Goal: Task Accomplishment & Management: Use online tool/utility

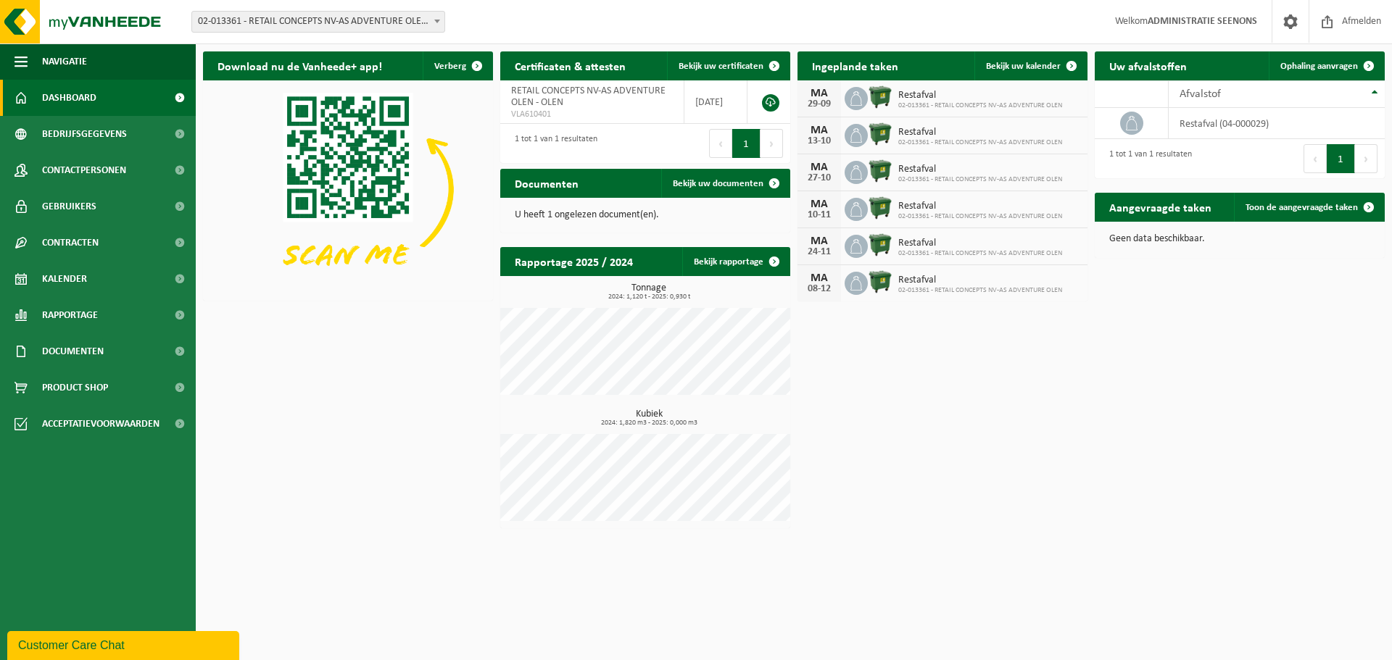
click at [275, 25] on span "02-013361 - RETAIL CONCEPTS NV-AS ADVENTURE OLEN - OLEN" at bounding box center [318, 22] width 252 height 20
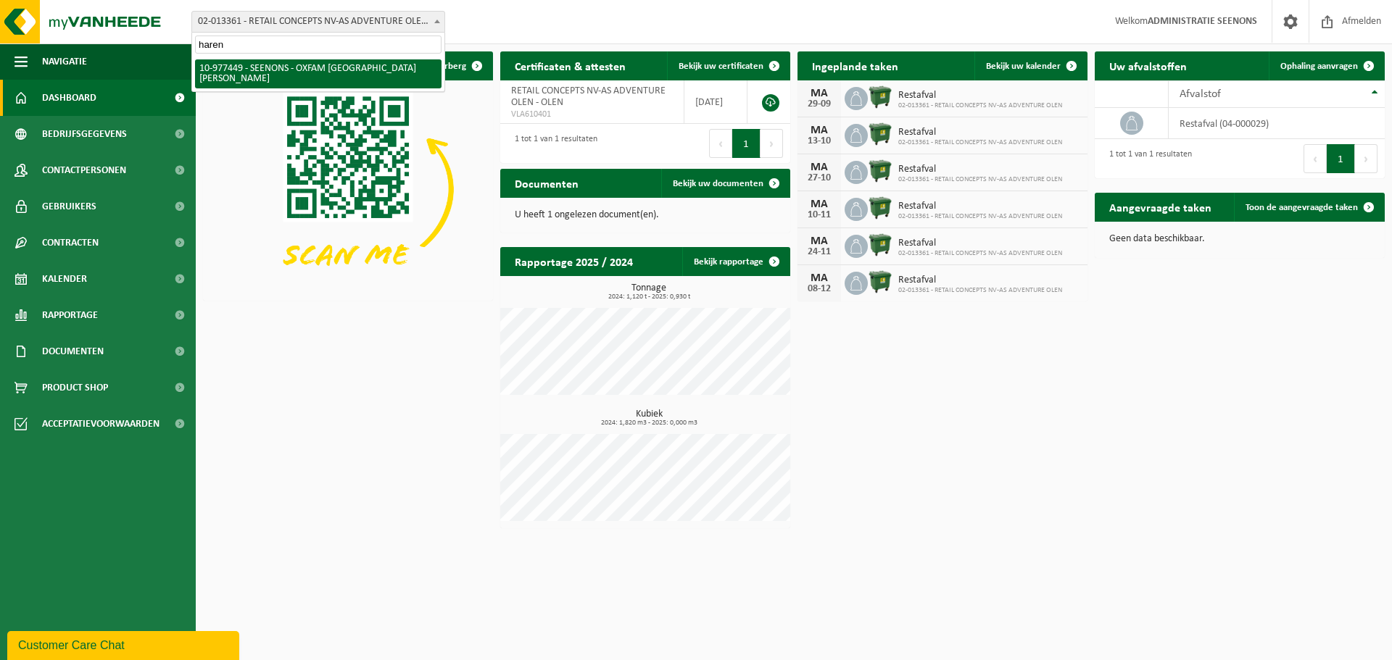
type input "haren"
select select "159475"
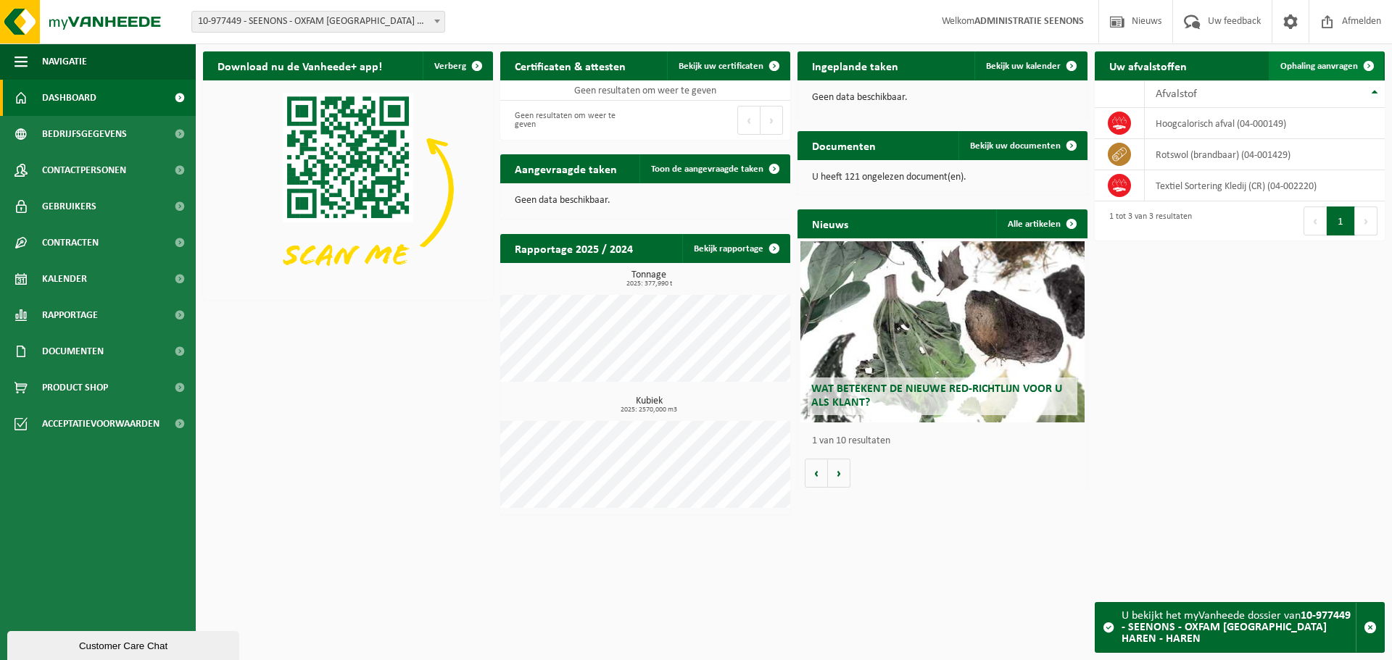
click at [1350, 71] on span "Ophaling aanvragen" at bounding box center [1319, 66] width 78 height 9
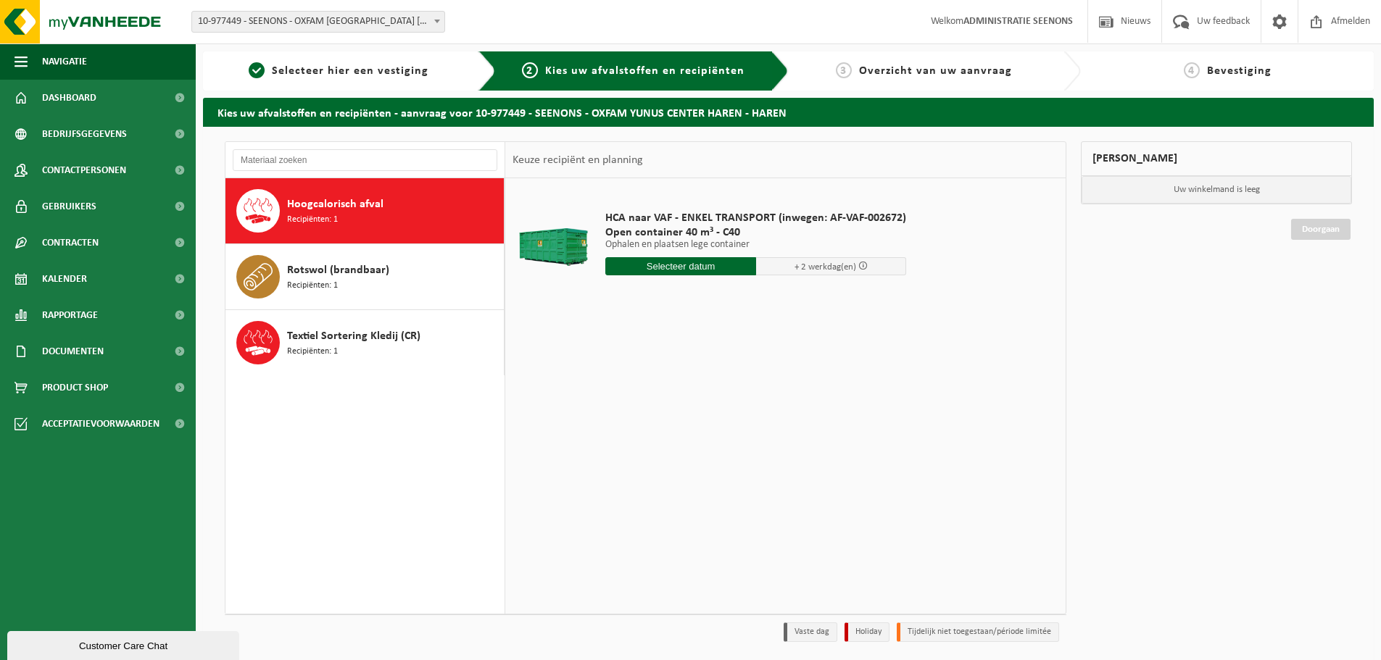
click at [631, 257] on div "HCA naar VAF - ENKEL TRANSPORT (inwegen: AF-VAF-002672) Open container 40 m³ - …" at bounding box center [755, 246] width 315 height 101
click at [631, 262] on input "text" at bounding box center [680, 266] width 151 height 18
click at [606, 434] on div "29" at bounding box center [618, 441] width 25 height 23
type input "Van 2025-09-29"
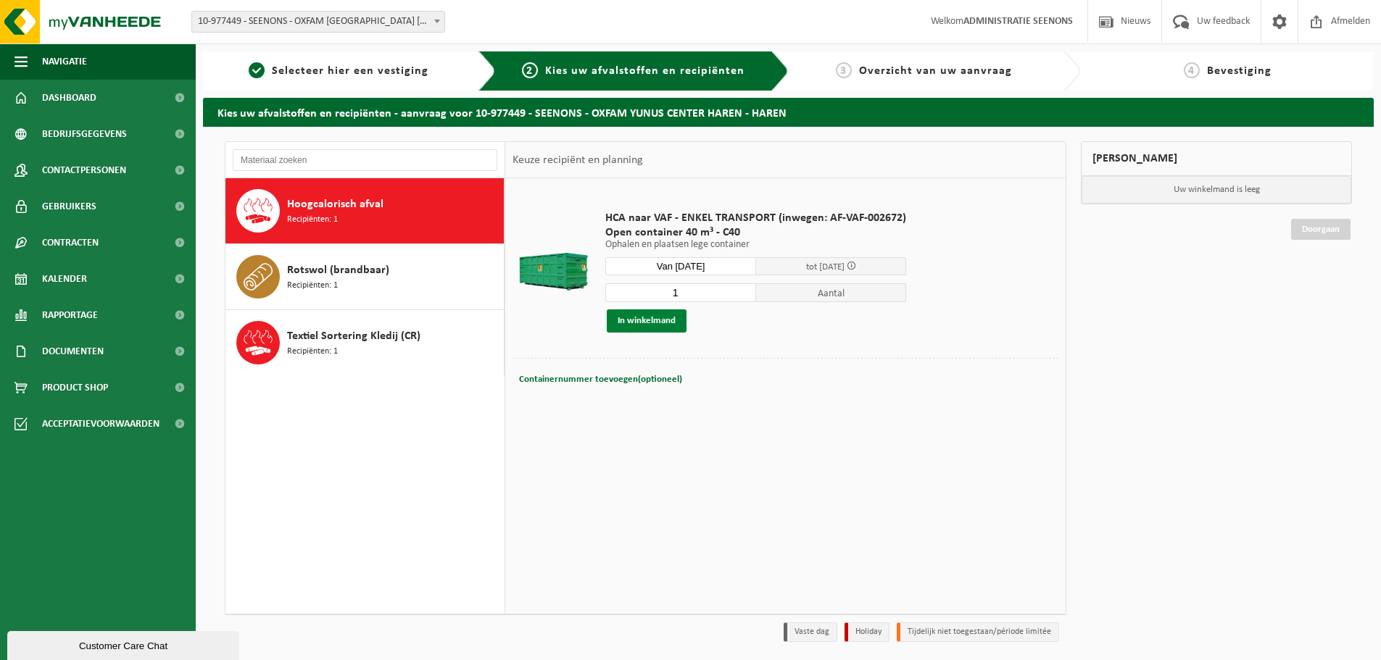
click at [632, 323] on button "In winkelmand" at bounding box center [647, 321] width 80 height 23
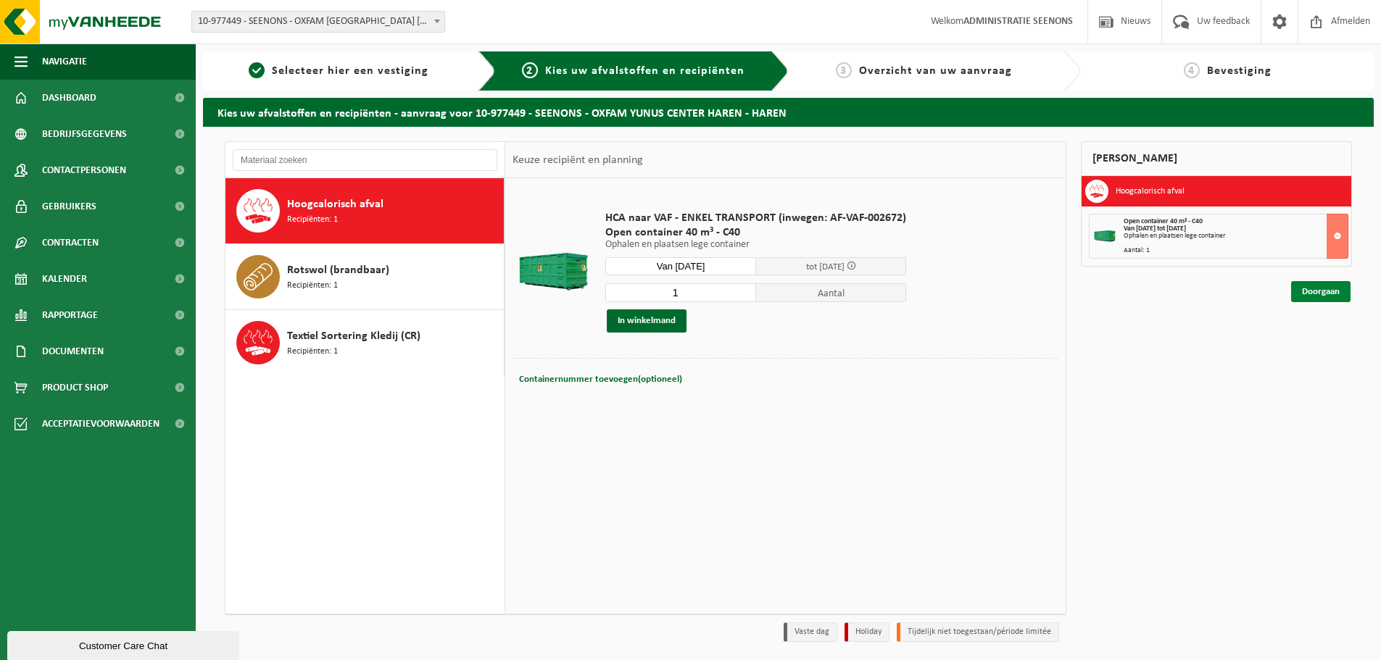
click at [1338, 293] on link "Doorgaan" at bounding box center [1320, 291] width 59 height 21
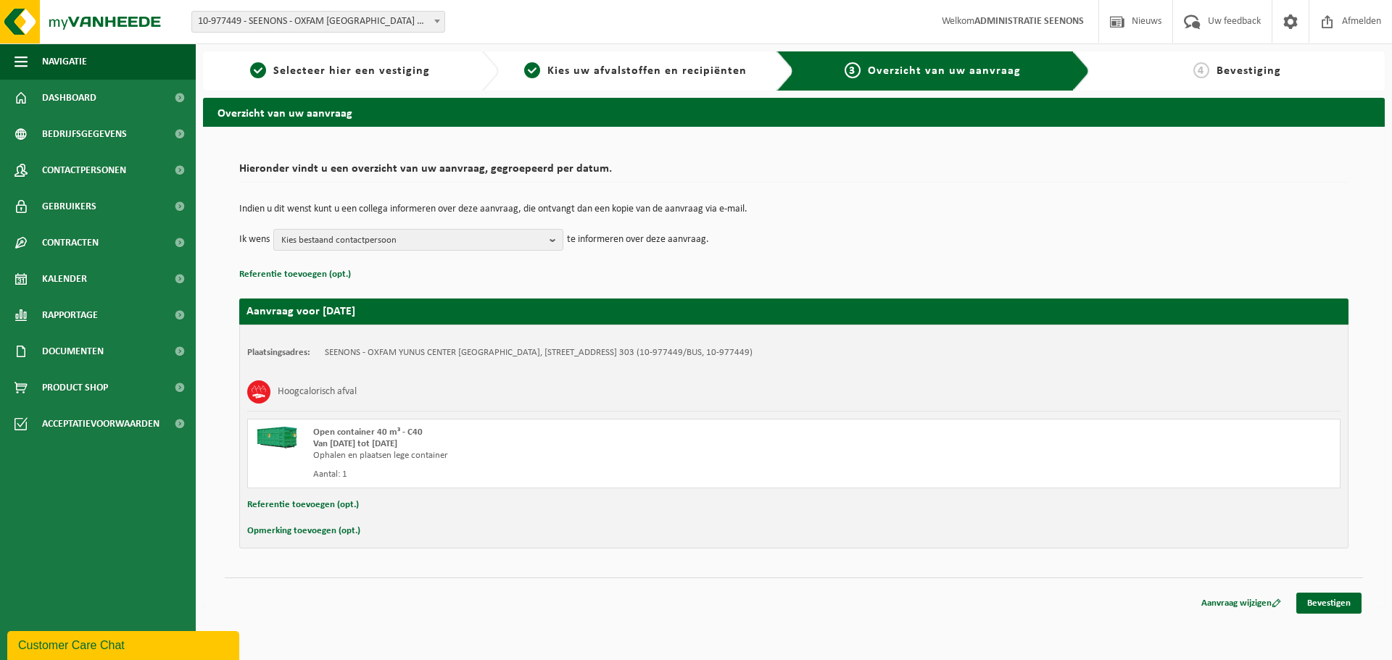
click at [323, 526] on button "Opmerking toevoegen (opt.)" at bounding box center [303, 531] width 113 height 19
click at [339, 510] on button "Referentie toevoegen (opt.)" at bounding box center [303, 505] width 112 height 19
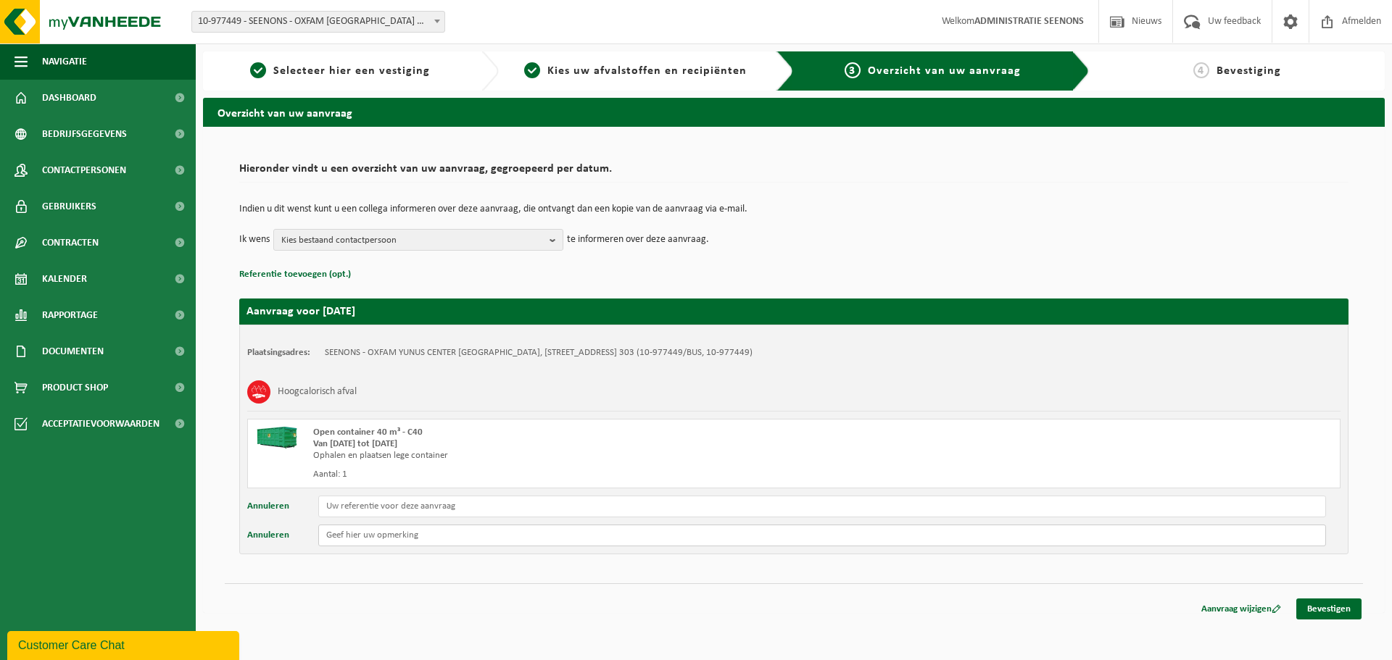
click at [343, 528] on input "text" at bounding box center [822, 536] width 1008 height 22
click at [286, 513] on button "Annuleren" at bounding box center [268, 507] width 42 height 22
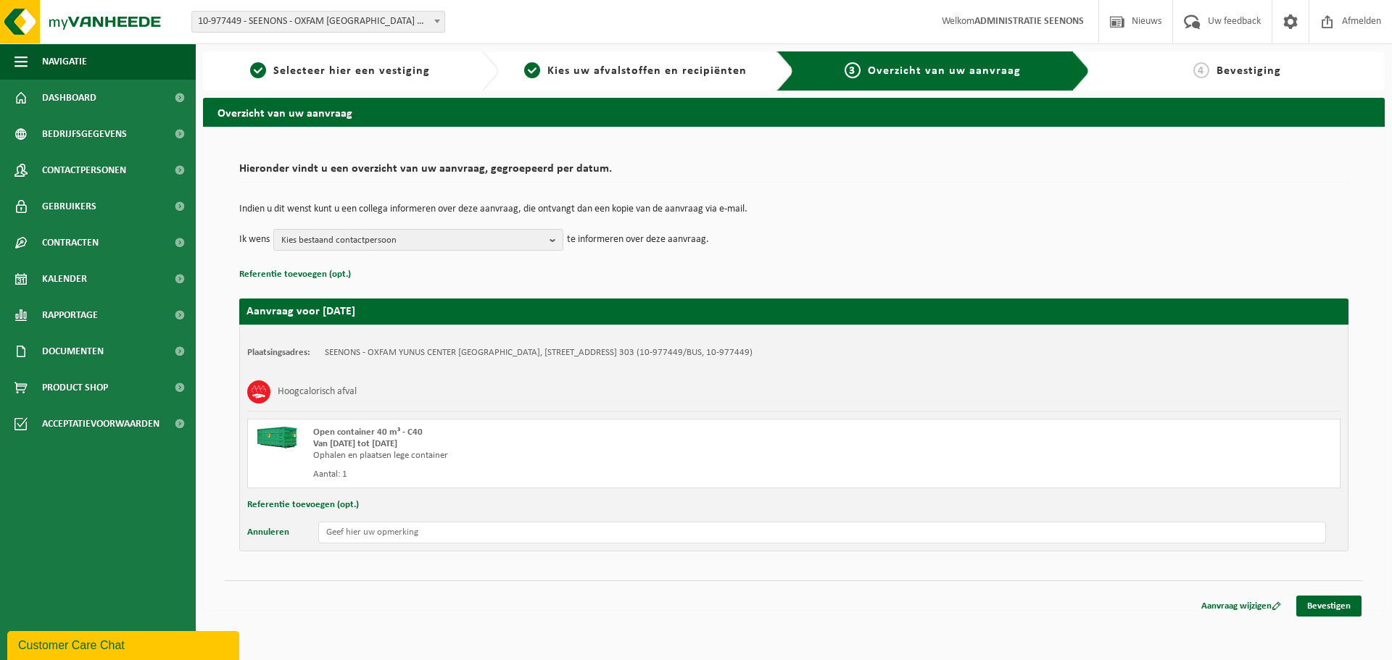
click at [409, 517] on div "Plaatsingsadres: SEENONS - OXFAM YUNUS CENTER HAREN, 1130 HAREN, RUE DU PRE AUX…" at bounding box center [793, 438] width 1109 height 227
click at [407, 531] on input "text" at bounding box center [822, 533] width 1008 height 22
click at [352, 535] on input "Indien dit evt. morgen 26/09 nog mogelijk zou zijn, zou Oxfam dit" at bounding box center [822, 533] width 1008 height 22
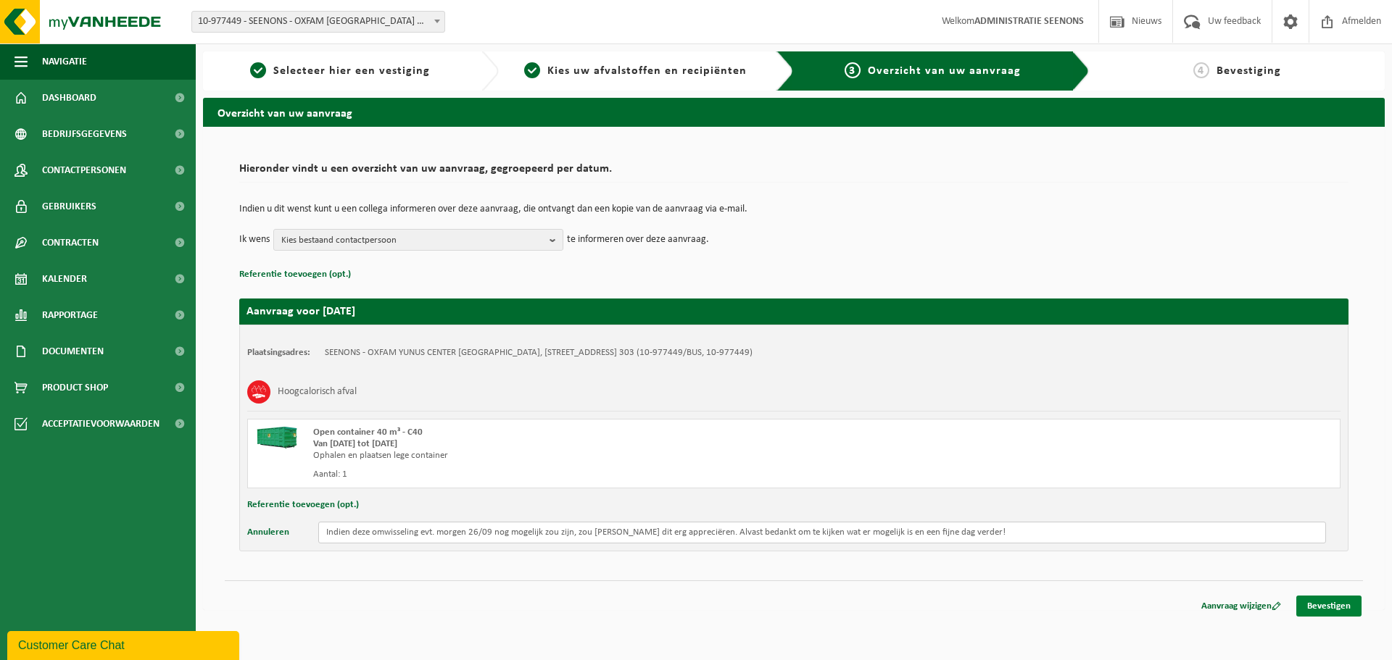
type input "Indien deze omwisseling evt. morgen 26/09 nog mogelijk zou zijn, zou Oxfam dit …"
click at [1337, 613] on link "Bevestigen" at bounding box center [1328, 606] width 65 height 21
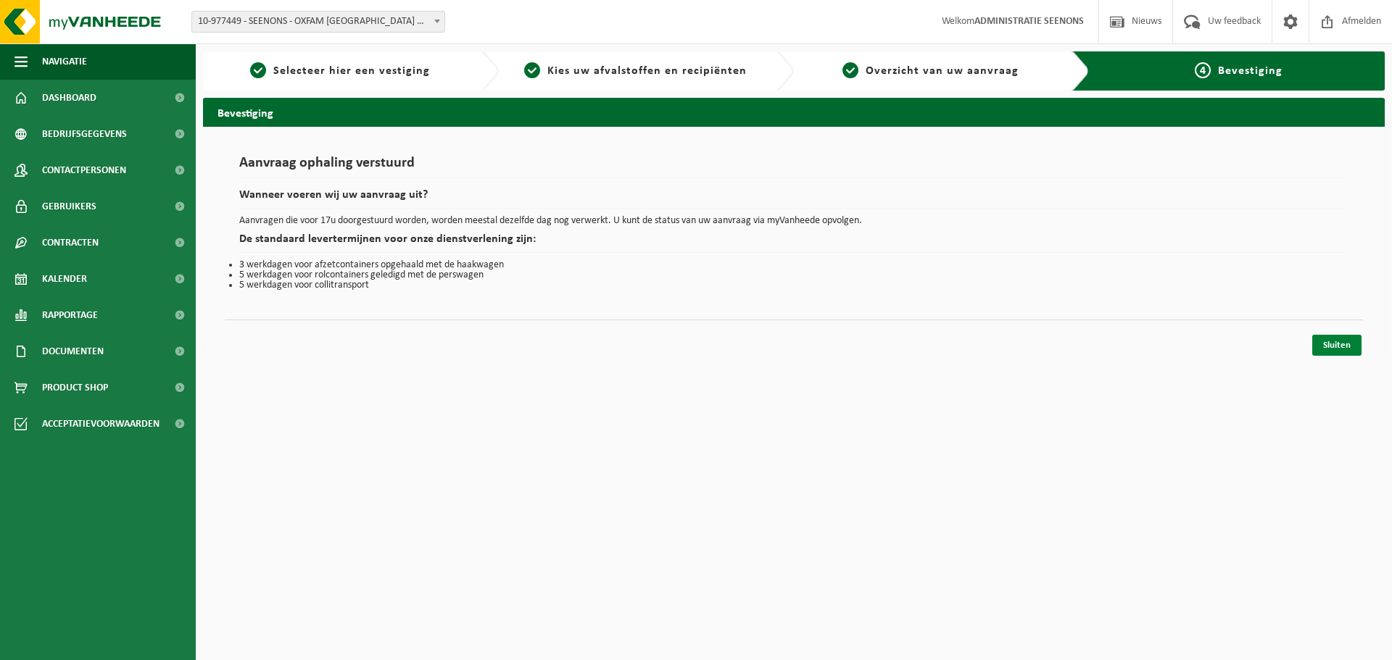
click at [1340, 341] on link "Sluiten" at bounding box center [1336, 345] width 49 height 21
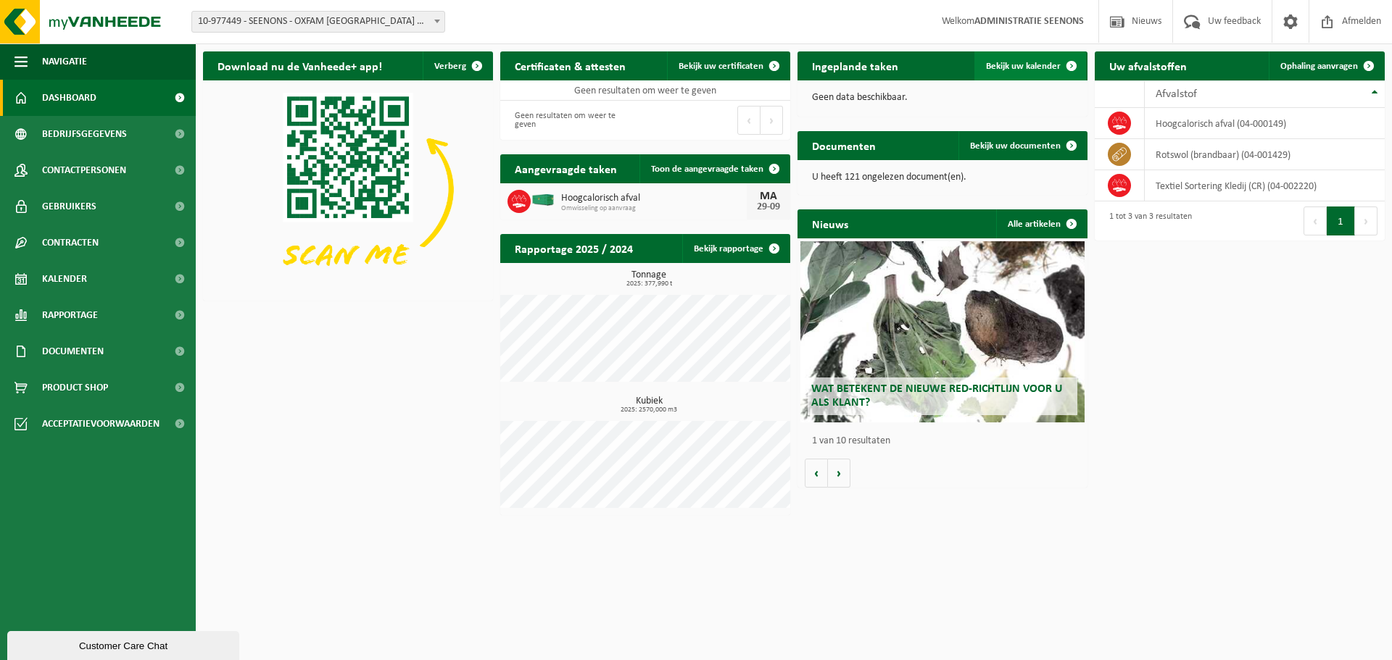
click at [1020, 72] on link "Bekijk uw kalender" at bounding box center [1030, 65] width 112 height 29
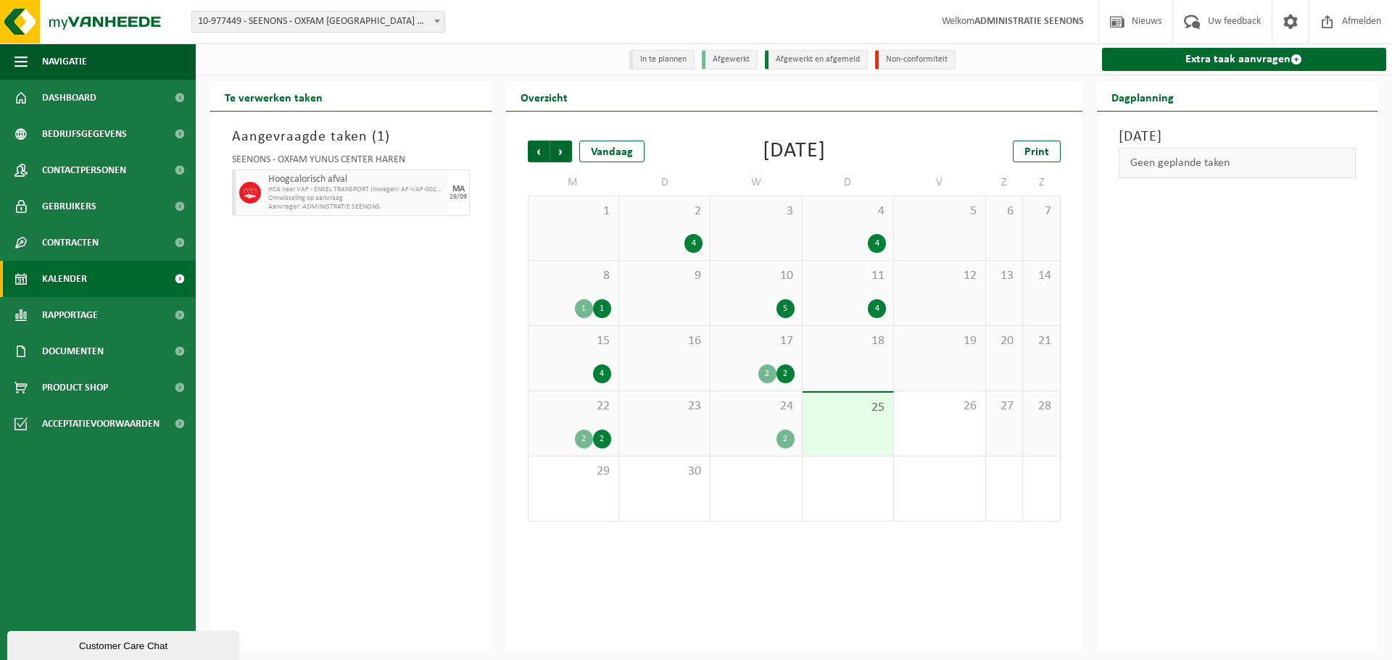
click at [390, 396] on div "Aangevraagde taken ( 1 ) SEENONS - OXFAM YUNUS CENTER HAREN Hoogcalorisch afval…" at bounding box center [350, 382] width 281 height 540
